Goal: Transaction & Acquisition: Purchase product/service

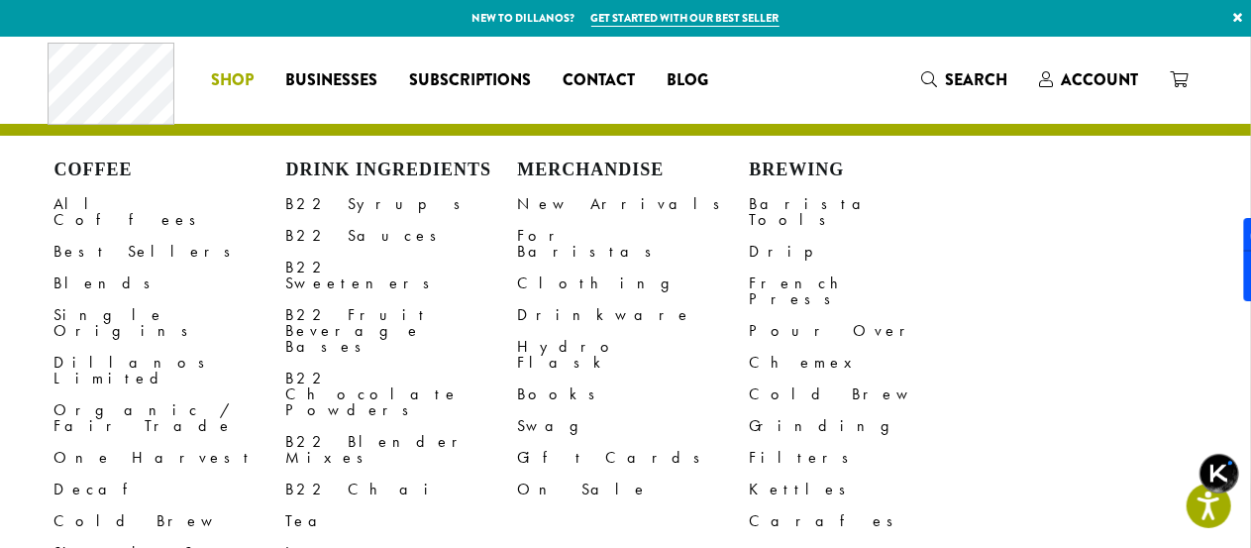
click at [238, 86] on span "Shop" at bounding box center [232, 80] width 43 height 25
click at [785, 170] on h4 "Brewing" at bounding box center [866, 171] width 232 height 22
click at [782, 410] on link "Grinding" at bounding box center [866, 426] width 232 height 32
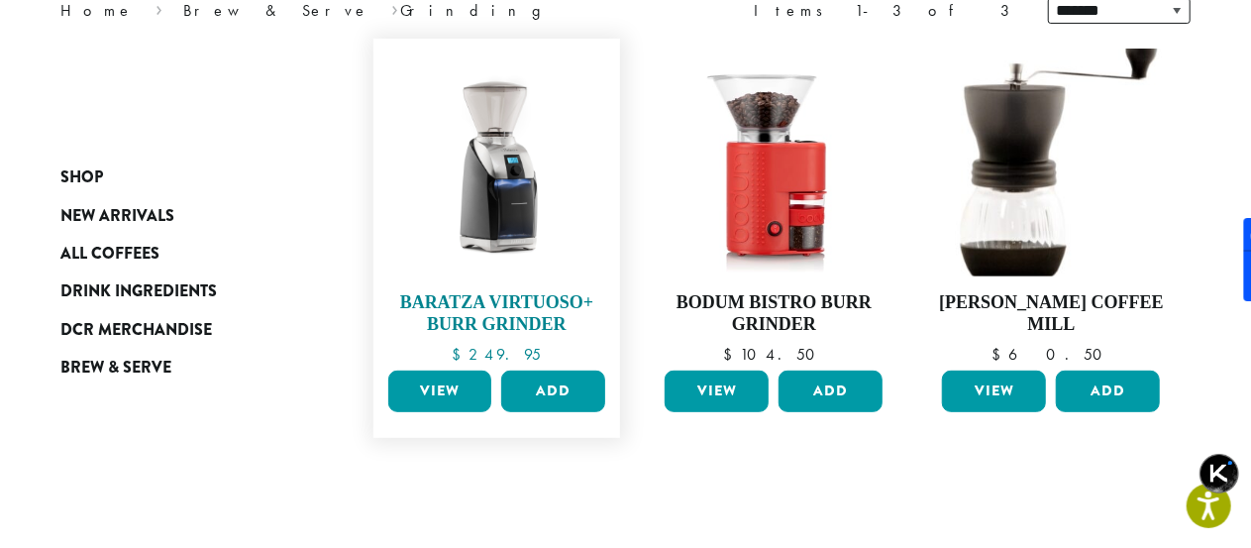
scroll to position [297, 0]
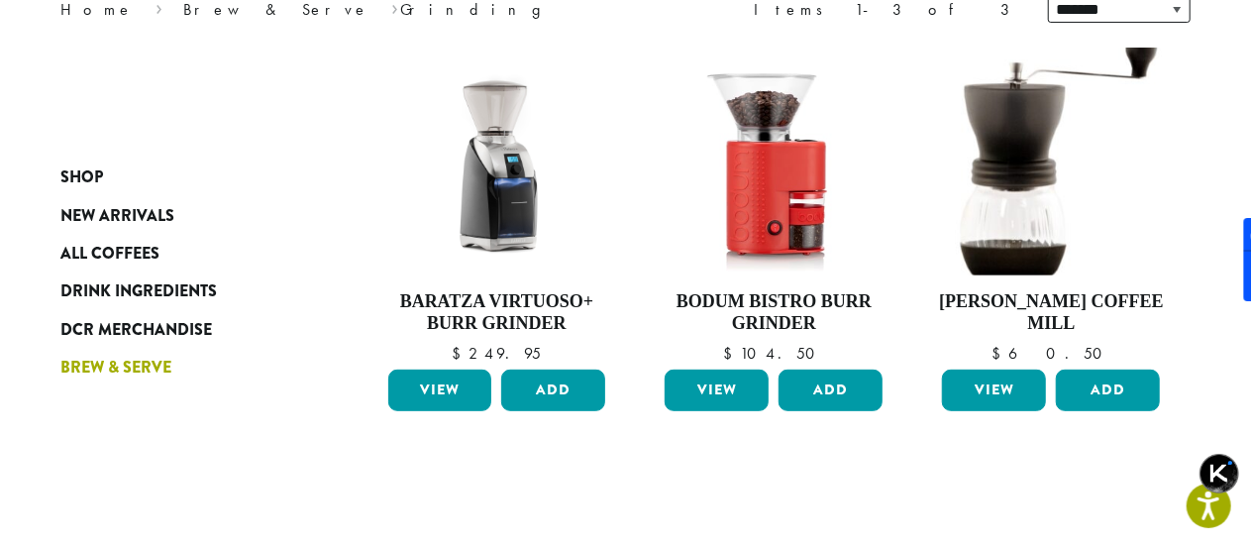
click at [128, 362] on span "Brew & Serve" at bounding box center [116, 368] width 111 height 25
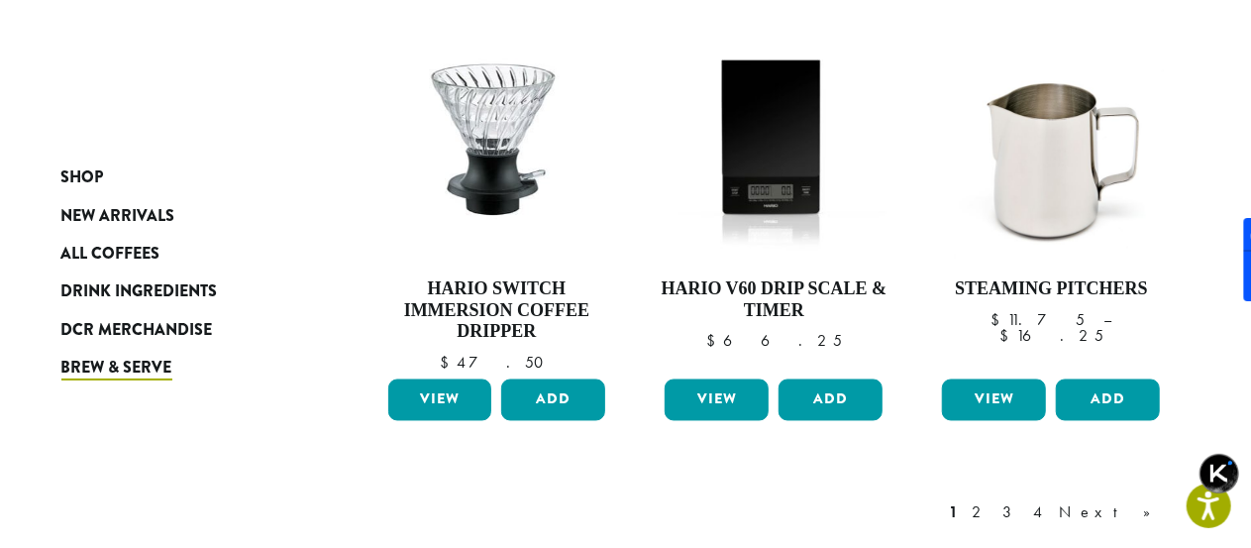
scroll to position [1949, 0]
